Goal: Transaction & Acquisition: Purchase product/service

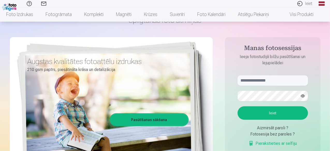
scroll to position [45, 0]
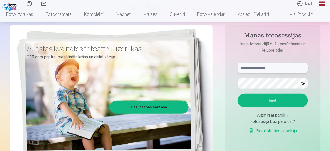
click at [285, 68] on input "text" at bounding box center [273, 68] width 70 height 10
type input "**********"
click at [302, 83] on button "button" at bounding box center [303, 84] width 10 height 10
click at [271, 104] on button "Ieiet" at bounding box center [273, 100] width 70 height 13
click at [276, 97] on button "Ieiet" at bounding box center [273, 100] width 70 height 13
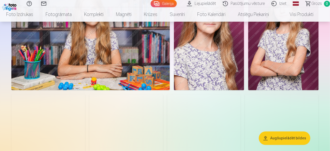
scroll to position [534, 0]
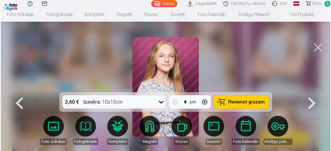
scroll to position [535, 0]
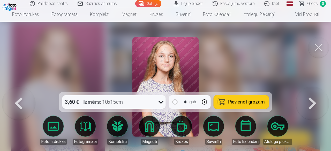
click at [156, 100] on div "3,60 € Izmērs : 10x15cm" at bounding box center [114, 102] width 104 height 13
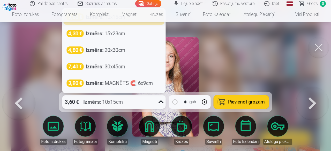
click at [163, 103] on icon at bounding box center [161, 102] width 5 height 3
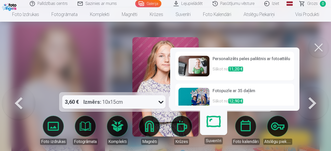
click at [216, 124] on link "Suvenīri" at bounding box center [214, 129] width 32 height 32
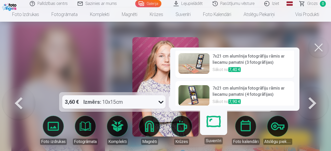
scroll to position [233, 0]
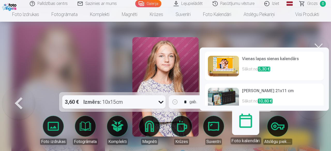
click at [241, 129] on link "Foto kalendāri" at bounding box center [246, 129] width 32 height 32
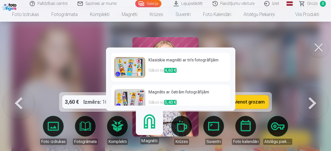
scroll to position [64, 0]
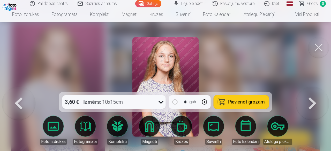
click at [247, 100] on span "Pievienot grozam" at bounding box center [247, 102] width 37 height 5
click at [319, 47] on button at bounding box center [319, 47] width 21 height 21
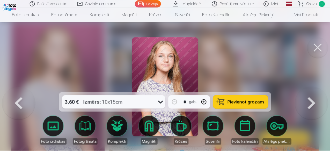
scroll to position [534, 0]
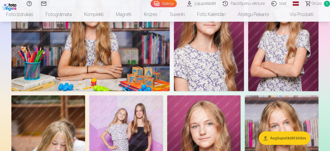
click at [170, 91] on img at bounding box center [90, 39] width 158 height 106
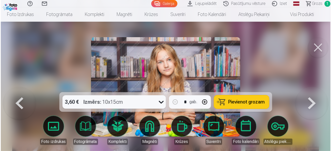
scroll to position [535, 0]
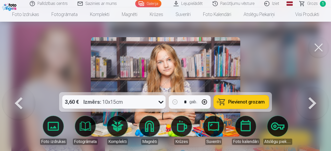
click at [240, 100] on span "Pievienot grozam" at bounding box center [247, 102] width 37 height 5
click at [325, 53] on button at bounding box center [319, 47] width 21 height 21
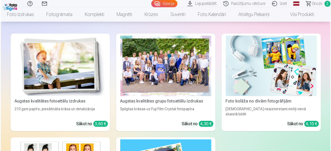
scroll to position [869, 0]
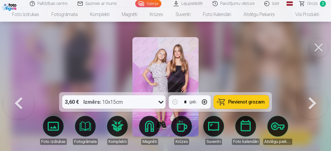
click at [237, 100] on span "Pievienot grozam" at bounding box center [247, 102] width 37 height 5
click at [321, 45] on button at bounding box center [319, 47] width 21 height 21
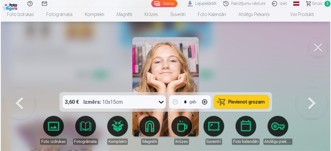
scroll to position [1028, 0]
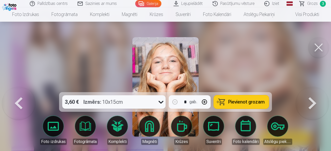
click at [240, 104] on span "Pievienot grozam" at bounding box center [247, 102] width 37 height 5
drag, startPoint x: 321, startPoint y: 48, endPoint x: 318, endPoint y: 44, distance: 5.2
click at [318, 44] on button at bounding box center [319, 47] width 21 height 21
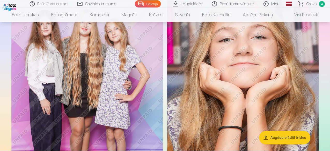
scroll to position [1024, 0]
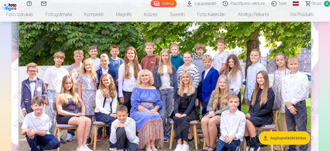
scroll to position [63, 0]
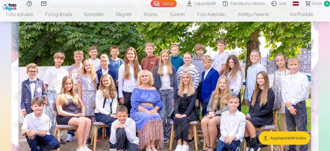
click at [222, 85] on img at bounding box center [164, 96] width 307 height 205
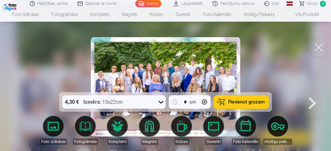
click at [250, 101] on span "Pievienot grozam" at bounding box center [247, 102] width 37 height 5
click at [323, 44] on button at bounding box center [319, 47] width 21 height 21
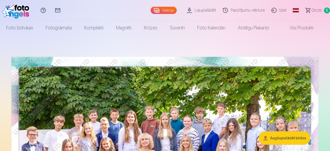
click at [311, 8] on span "Grozs" at bounding box center [316, 10] width 11 height 6
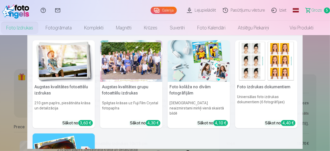
click at [11, 90] on nav "Augstas kvalitātes fotoattēlu izdrukas 210 gsm papīrs, piesātināta krāsa un det…" at bounding box center [165, 92] width 330 height 114
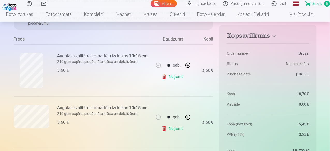
scroll to position [88, 0]
